Goal: Information Seeking & Learning: Understand process/instructions

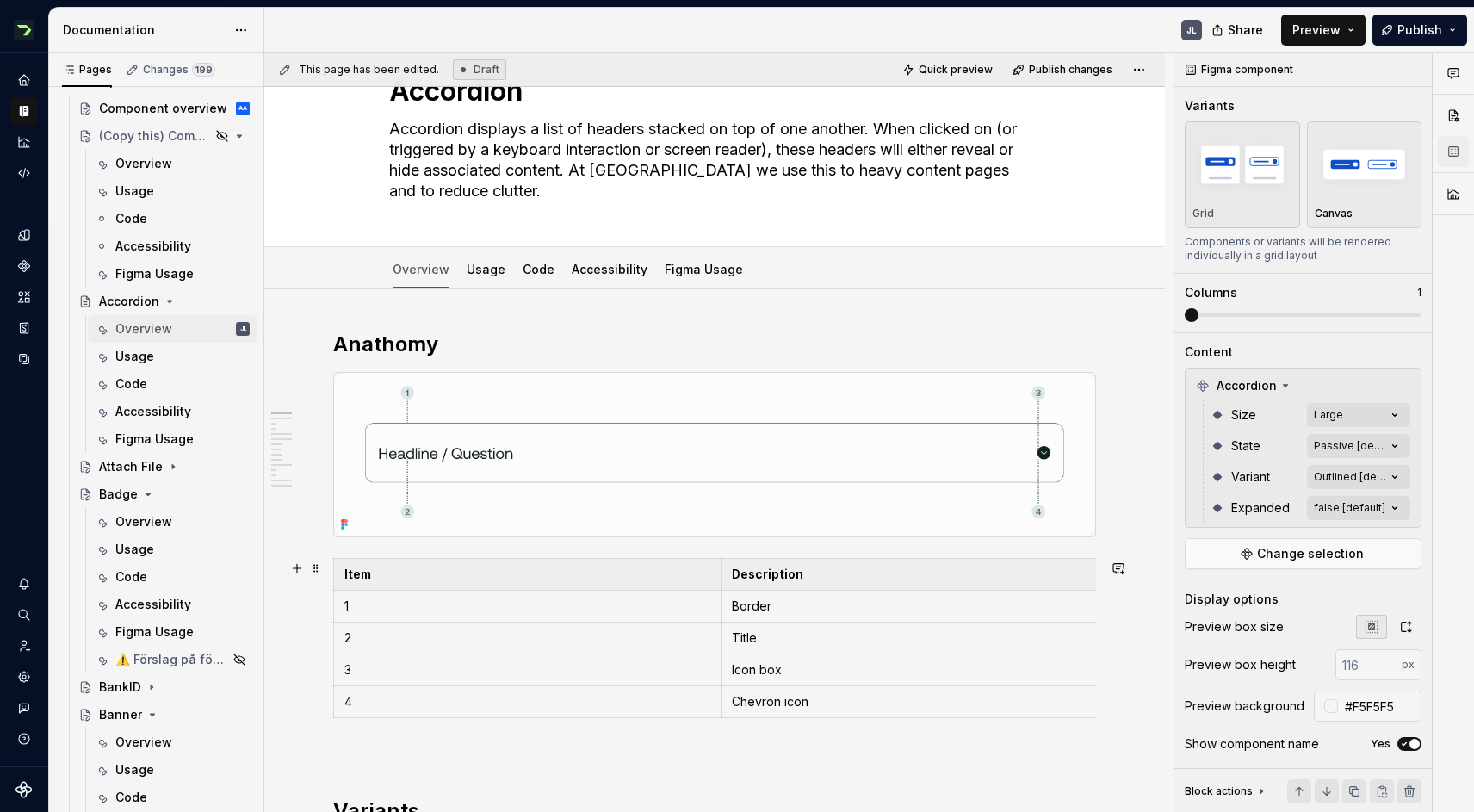
scroll to position [80, 0]
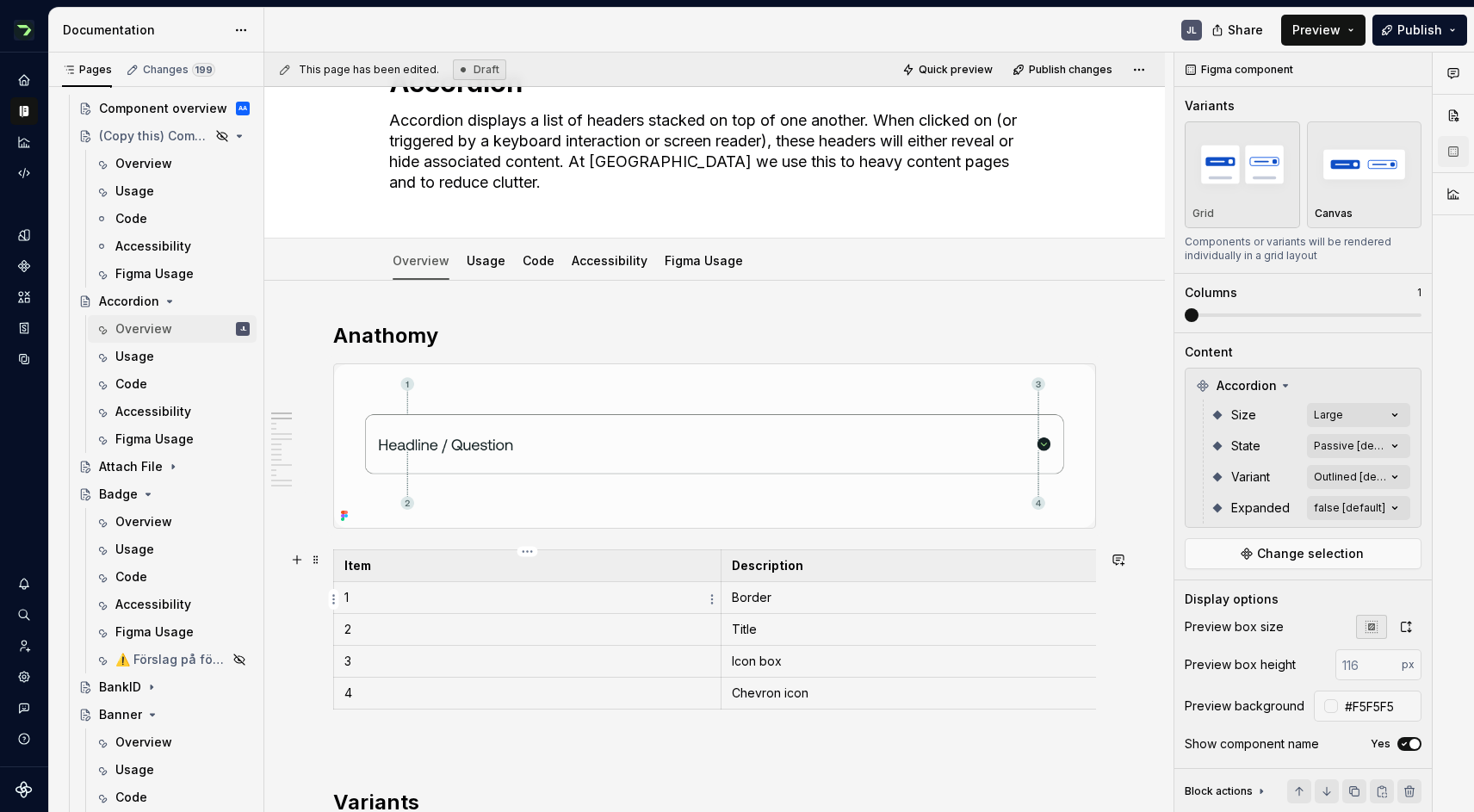
click at [388, 597] on p "1" at bounding box center [527, 597] width 366 height 17
click at [416, 600] on p "1" at bounding box center [527, 597] width 366 height 17
click at [369, 600] on p "1" at bounding box center [527, 597] width 366 height 17
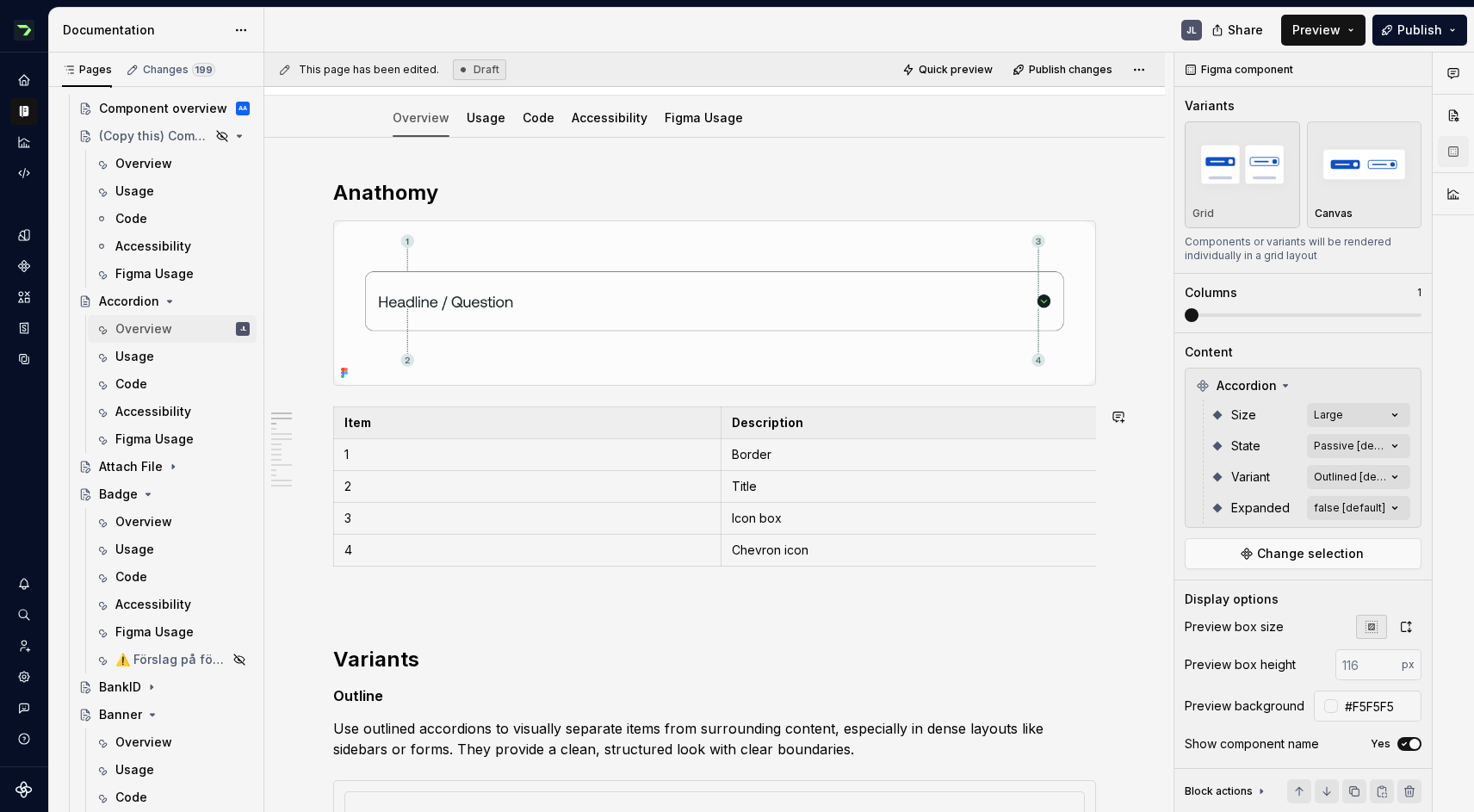
scroll to position [221, 0]
click at [470, 492] on p "2" at bounding box center [527, 488] width 366 height 17
type textarea "*"
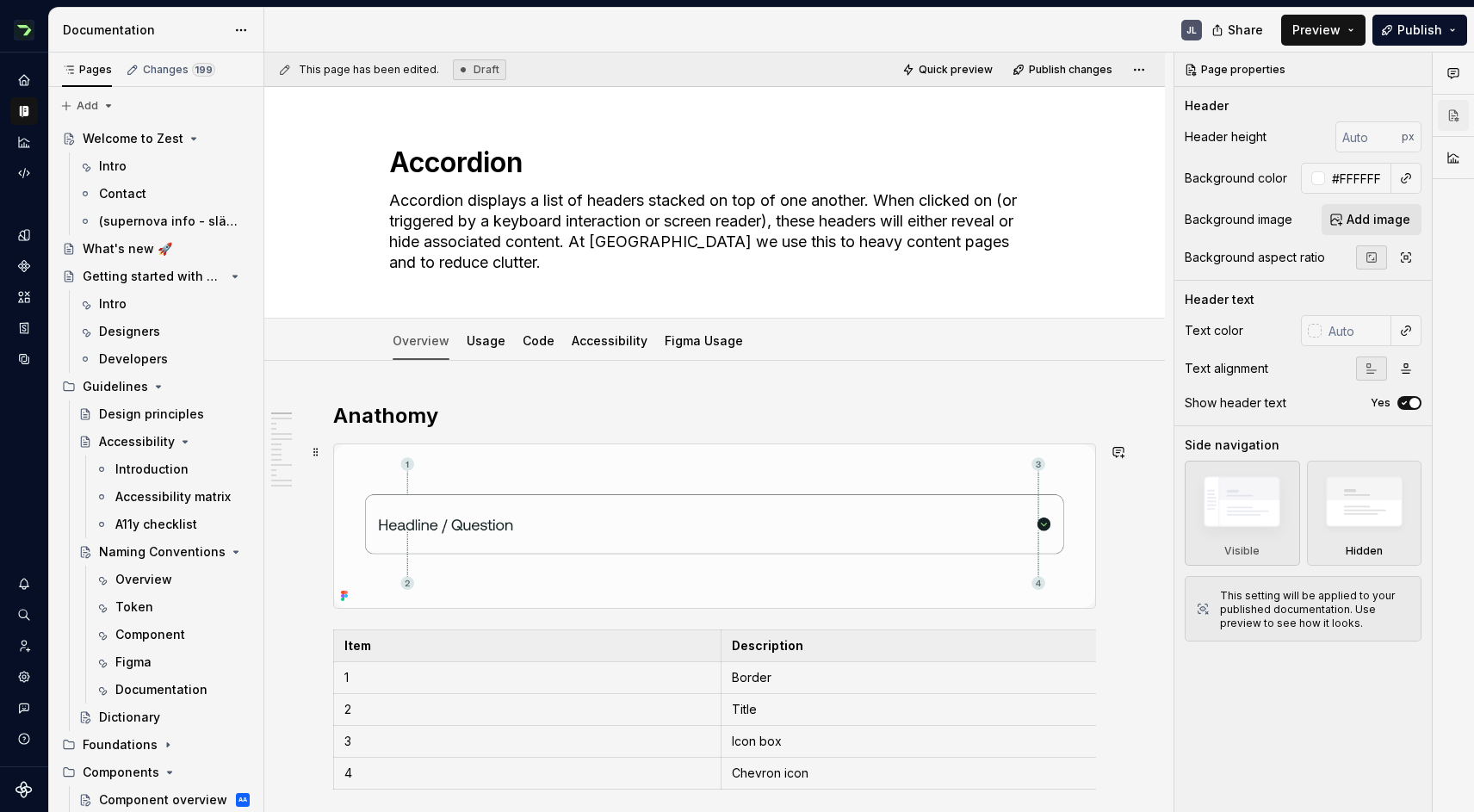
type textarea "*"
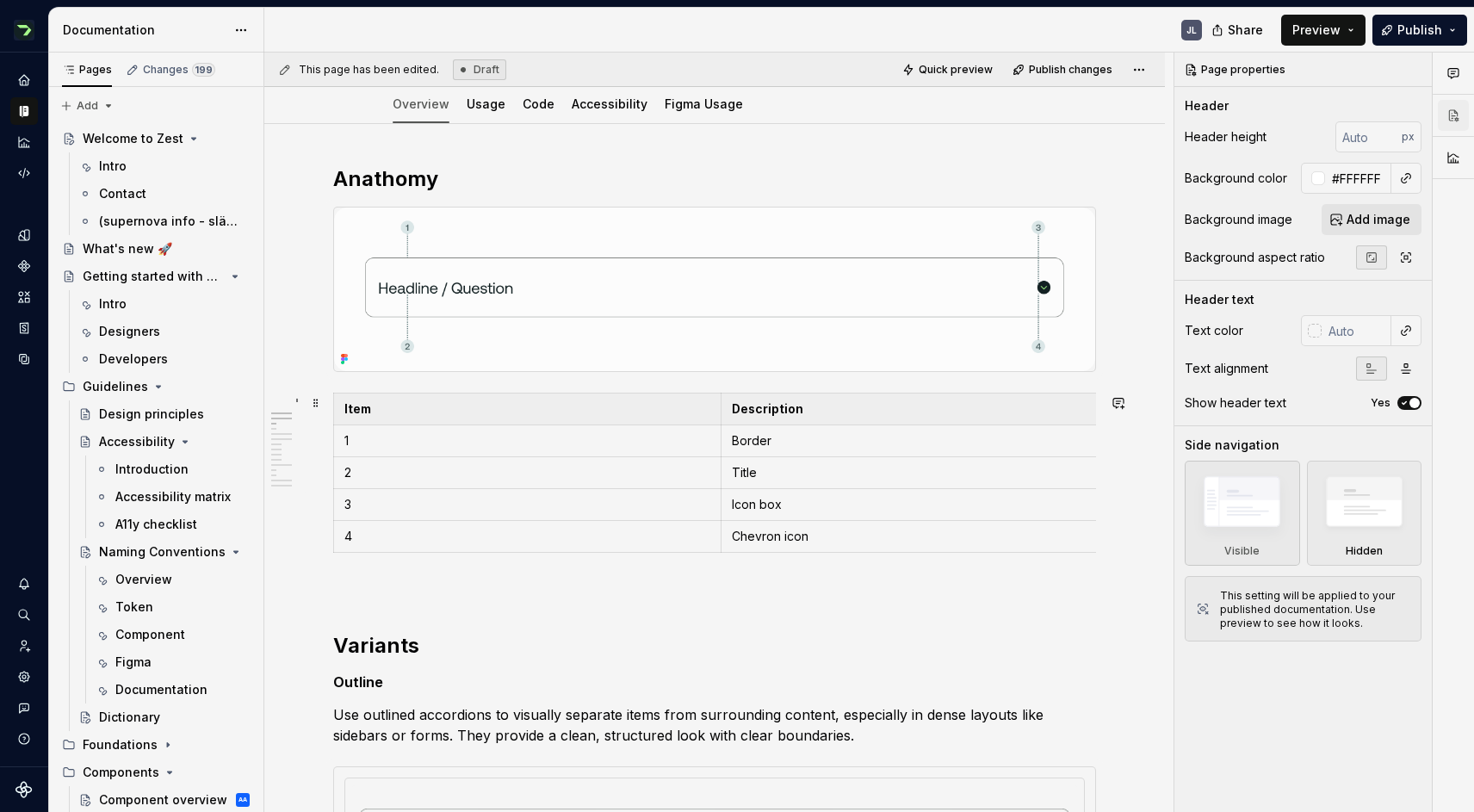
scroll to position [253, 0]
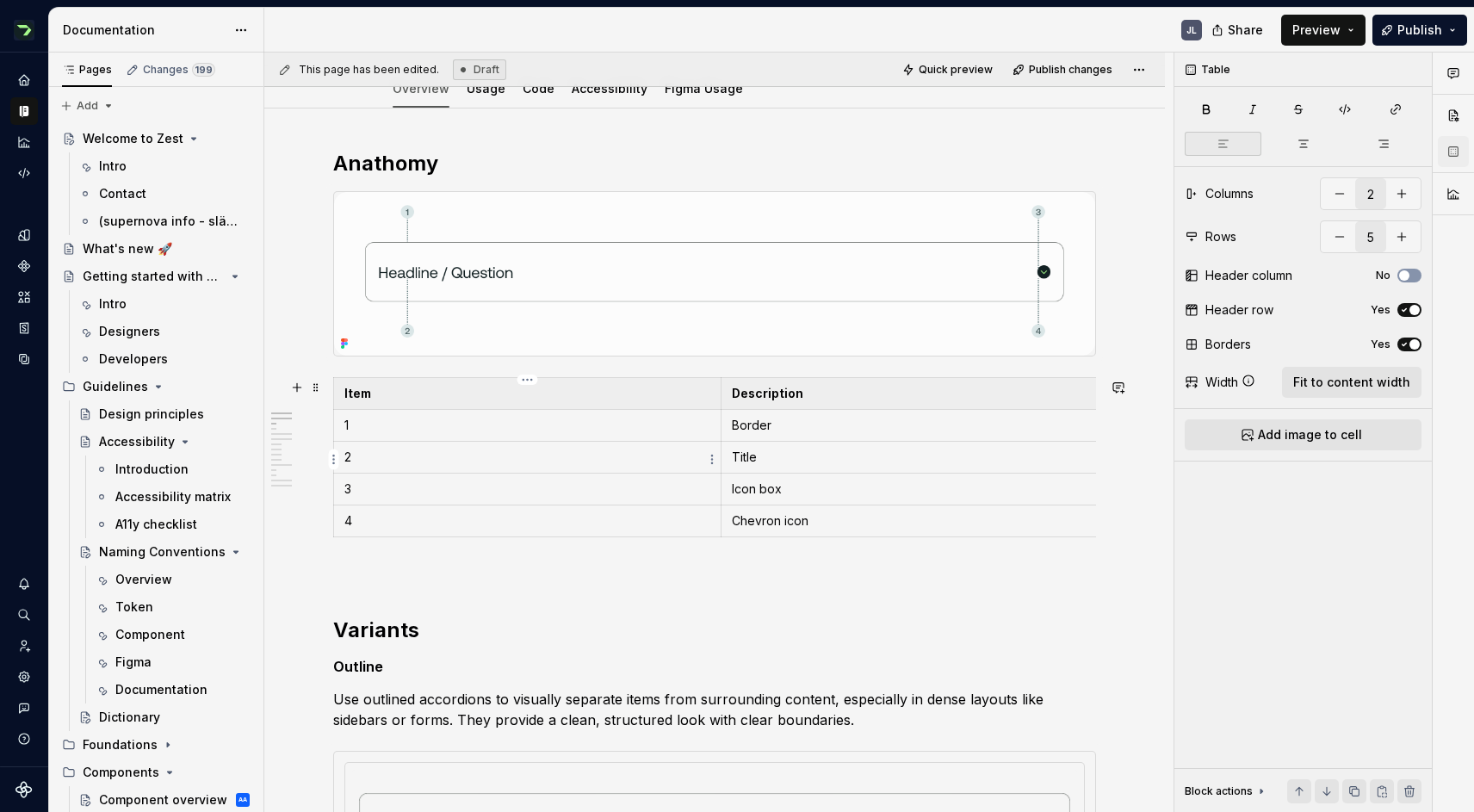
click at [404, 447] on td "2" at bounding box center [528, 457] width 388 height 32
click at [447, 454] on p "2" at bounding box center [527, 456] width 366 height 17
click at [376, 425] on p "1" at bounding box center [527, 425] width 366 height 17
drag, startPoint x: 792, startPoint y: 424, endPoint x: 719, endPoint y: 412, distance: 74.0
click at [719, 412] on tr "1. Border Border" at bounding box center [721, 425] width 774 height 32
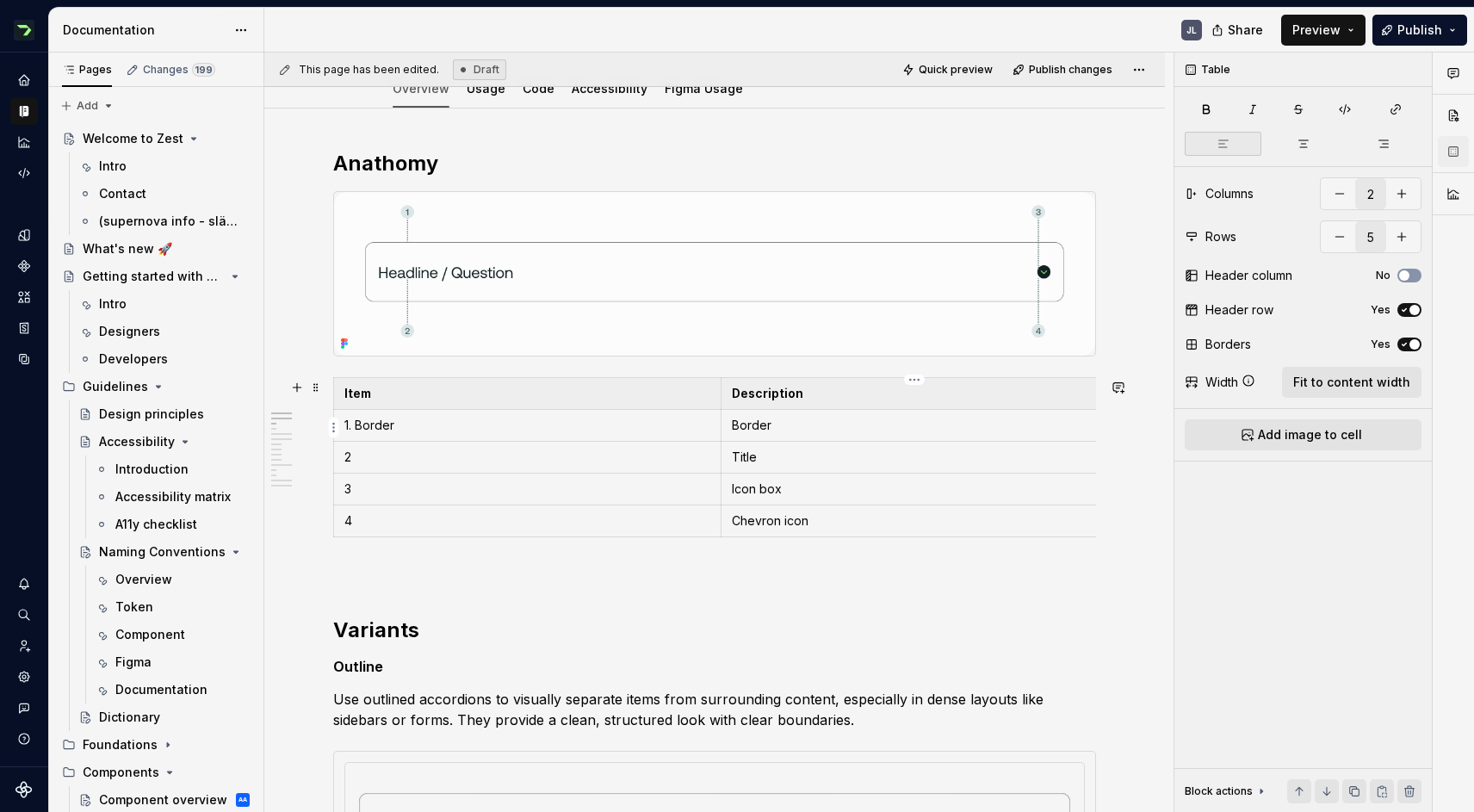
click at [802, 424] on p "Border" at bounding box center [914, 425] width 366 height 17
drag, startPoint x: 802, startPoint y: 424, endPoint x: 730, endPoint y: 421, distance: 72.1
click at [730, 421] on td "Border" at bounding box center [914, 425] width 388 height 32
click at [773, 461] on p "Title" at bounding box center [914, 456] width 366 height 17
drag, startPoint x: 773, startPoint y: 461, endPoint x: 737, endPoint y: 460, distance: 36.0
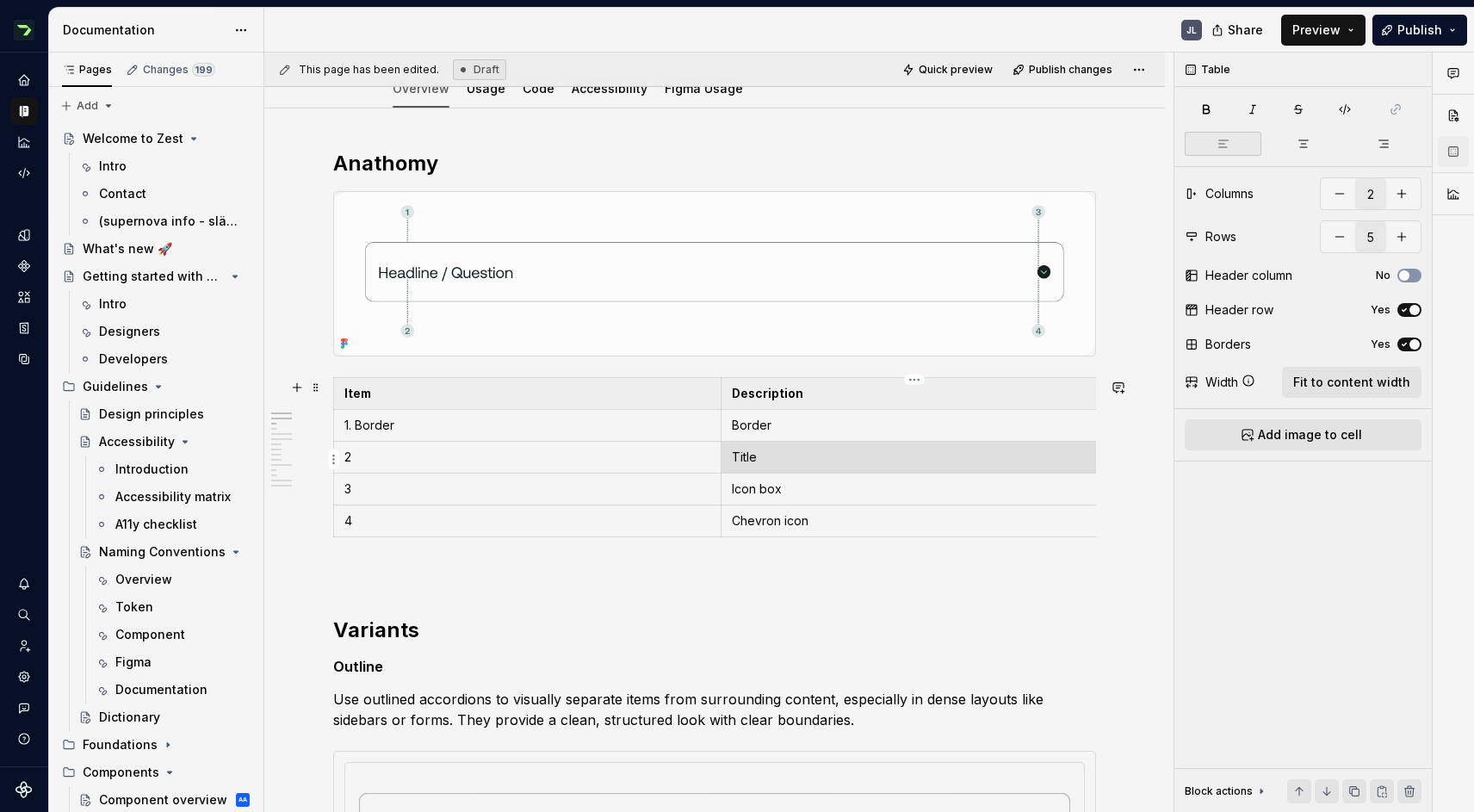
click at [737, 460] on p "Title" at bounding box center [914, 456] width 366 height 17
click at [770, 461] on p "Title" at bounding box center [914, 456] width 366 height 17
drag, startPoint x: 783, startPoint y: 457, endPoint x: 733, endPoint y: 455, distance: 50.0
click at [733, 455] on p "Title" at bounding box center [914, 456] width 366 height 17
copy p "Title"
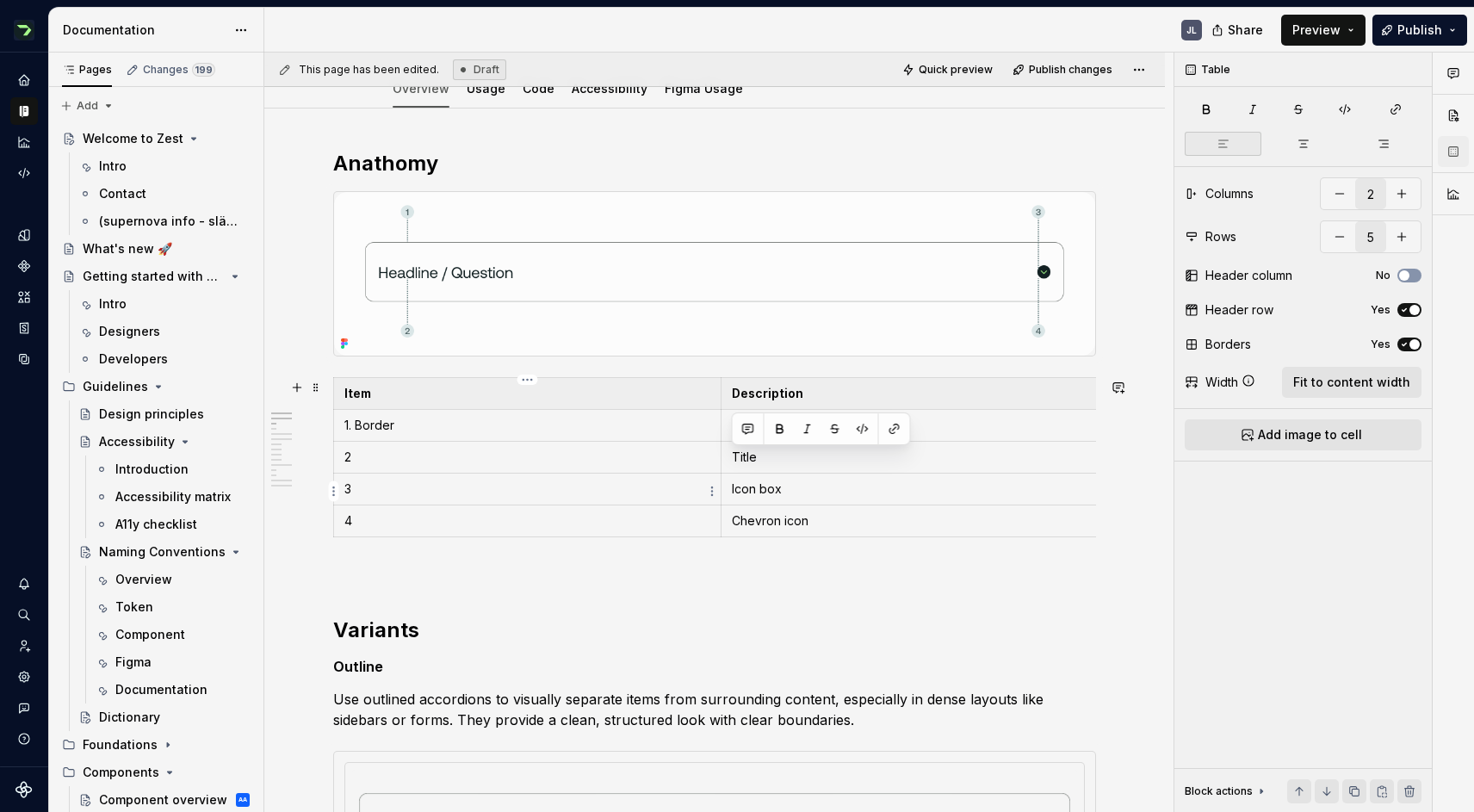
click at [378, 497] on p "3" at bounding box center [527, 489] width 366 height 17
drag, startPoint x: 773, startPoint y: 469, endPoint x: 734, endPoint y: 463, distance: 39.5
click at [734, 463] on td "Title" at bounding box center [914, 457] width 388 height 32
drag, startPoint x: 790, startPoint y: 427, endPoint x: 736, endPoint y: 422, distance: 54.2
click at [736, 422] on p "Border" at bounding box center [914, 425] width 366 height 17
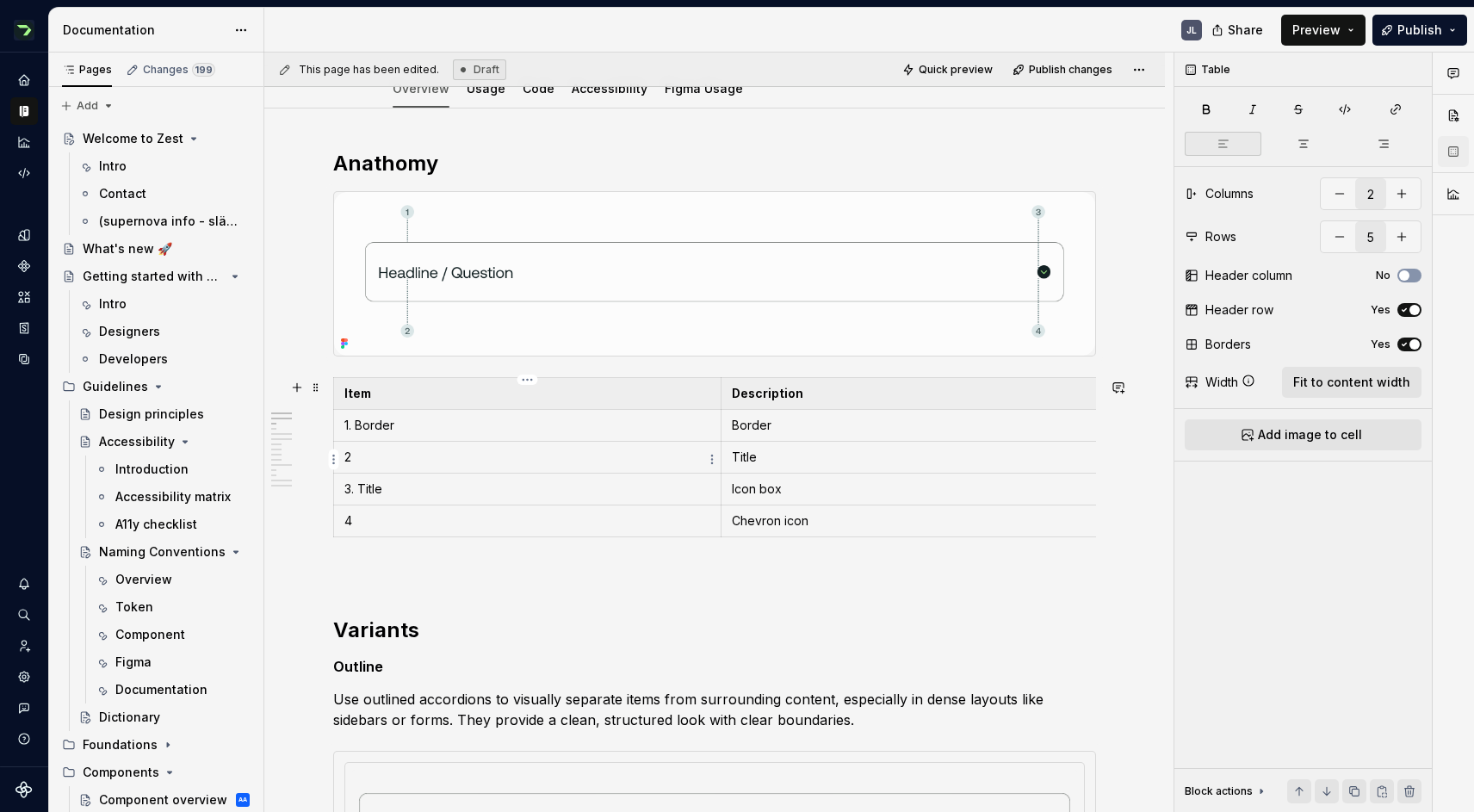
click at [359, 460] on p "2" at bounding box center [527, 456] width 366 height 17
drag, startPoint x: 414, startPoint y: 496, endPoint x: 356, endPoint y: 493, distance: 58.1
click at [356, 493] on p "3. Title" at bounding box center [527, 489] width 366 height 17
click at [411, 525] on p "4" at bounding box center [527, 521] width 366 height 17
click at [430, 498] on p "3" at bounding box center [527, 489] width 366 height 17
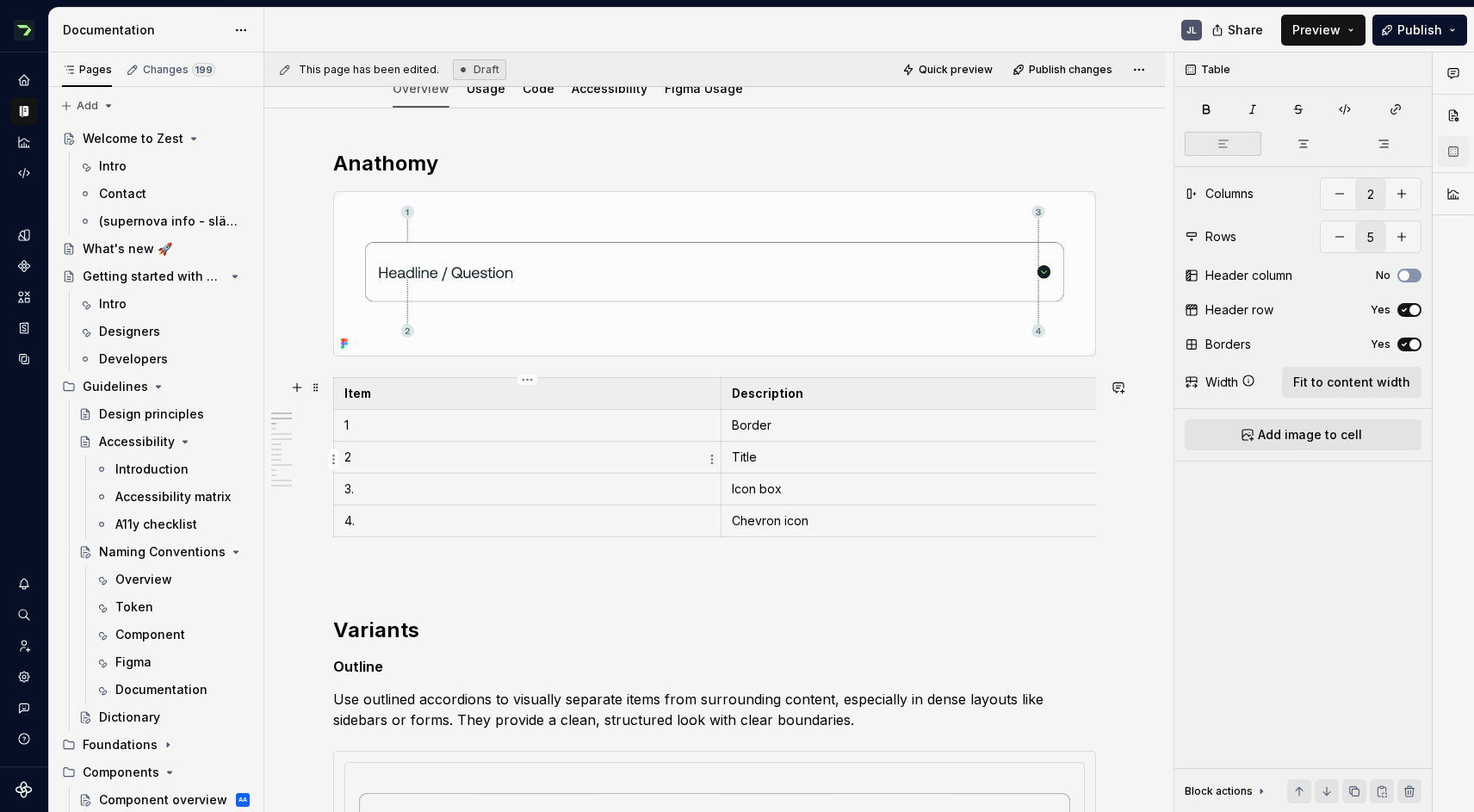
click at [382, 465] on p "2" at bounding box center [527, 456] width 366 height 17
click at [372, 529] on p "4." at bounding box center [527, 521] width 366 height 17
click at [380, 493] on p "3." at bounding box center [527, 489] width 366 height 17
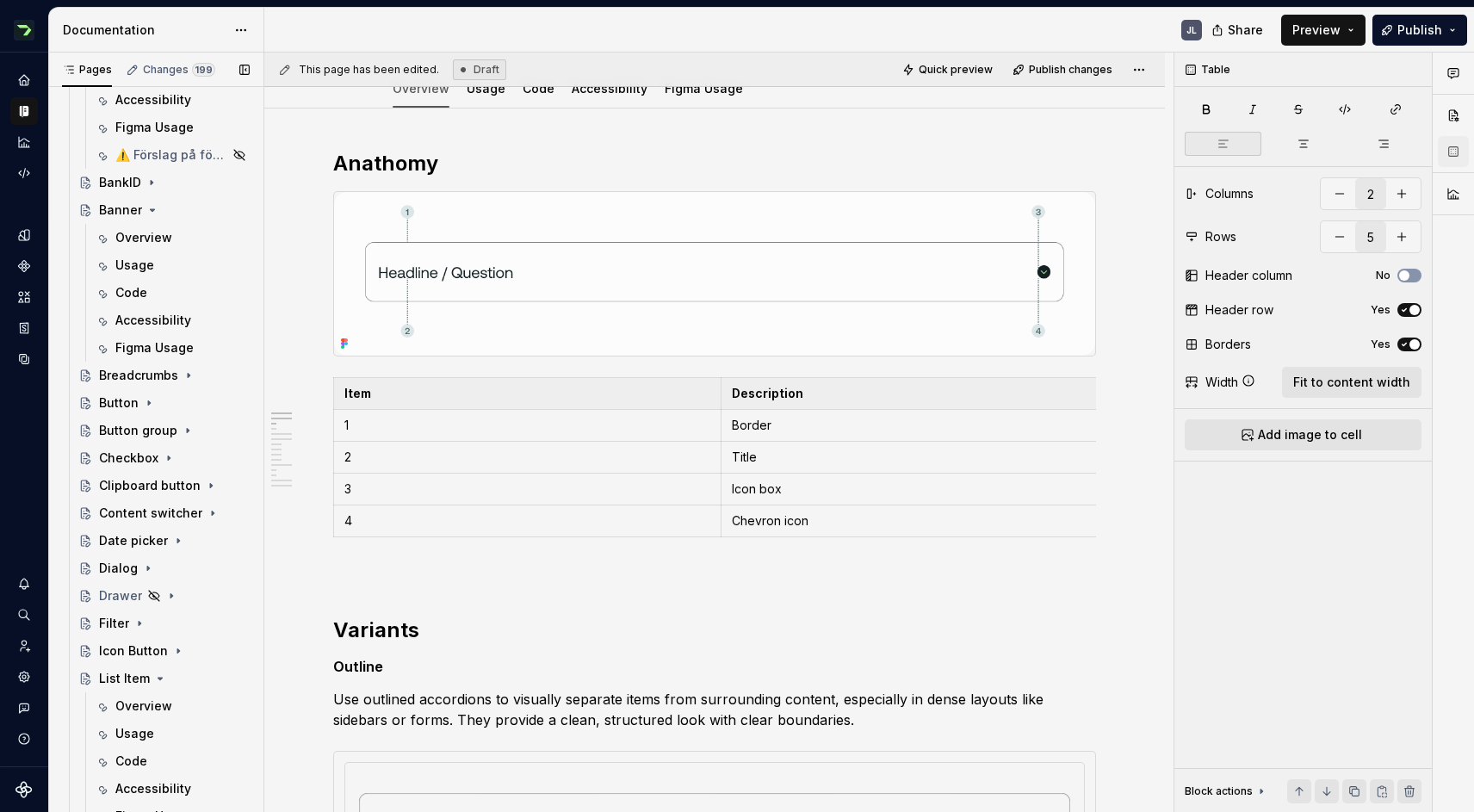
scroll to position [1198, 0]
click at [121, 461] on div "Checkbox" at bounding box center [129, 455] width 60 height 17
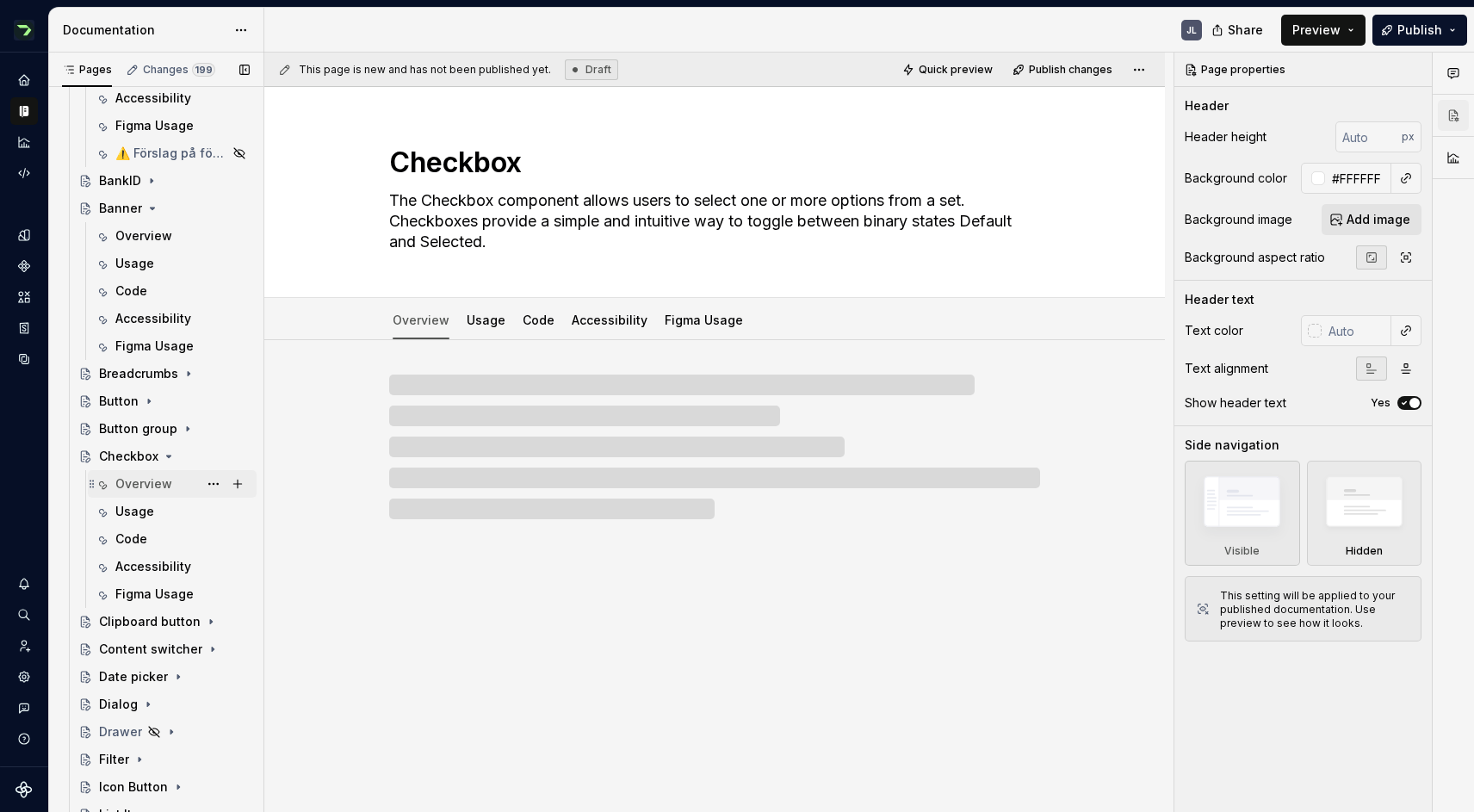
click at [147, 482] on div "Overview" at bounding box center [143, 483] width 57 height 17
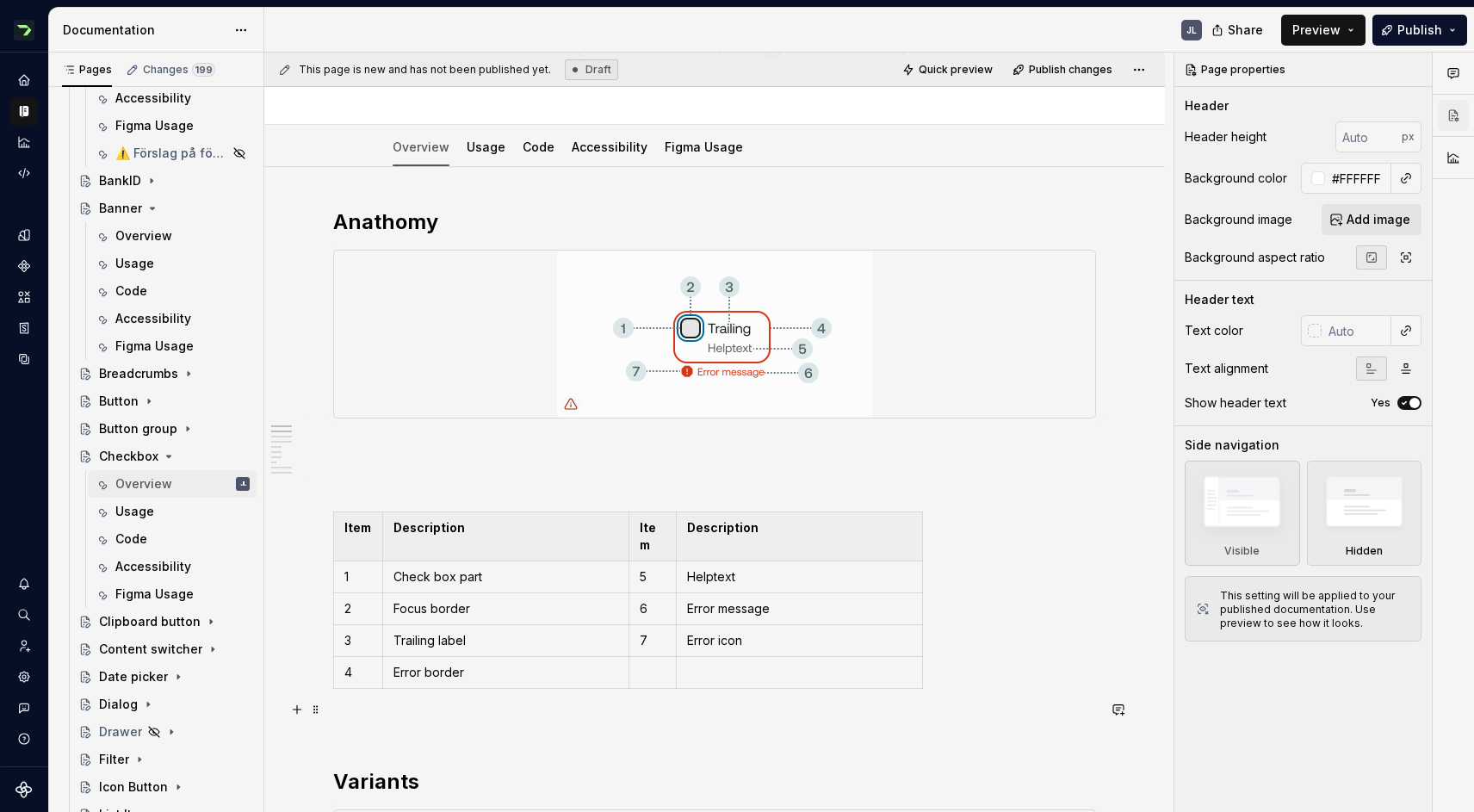
scroll to position [175, 0]
type textarea "*"
